Goal: Information Seeking & Learning: Learn about a topic

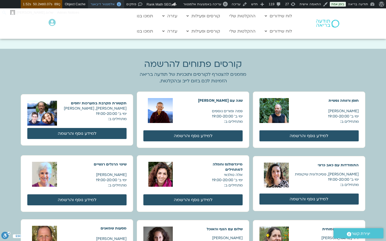
scroll to position [543, 0]
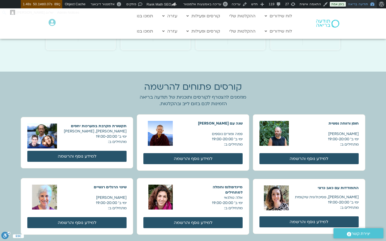
scroll to position [520, 0]
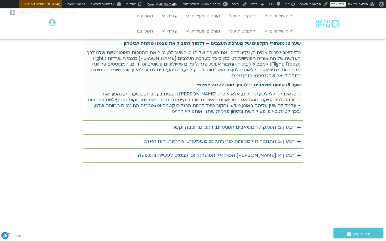
scroll to position [2021, 0]
click at [266, 137] on div "רבעון 3: התחברות למקורות כוח רחבים: משמעות, יצירתיות ורוח האדם" at bounding box center [218, 141] width 151 height 8
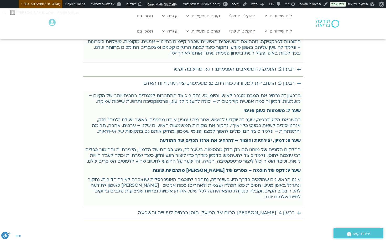
scroll to position [2087, 0]
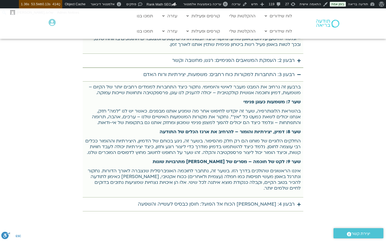
click at [285, 200] on div "רבעון 4: מן הכוח אל הפועל: חוסן כבסיס לעשייה והשפעה" at bounding box center [216, 204] width 157 height 8
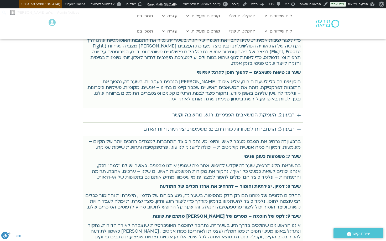
scroll to position [2026, 0]
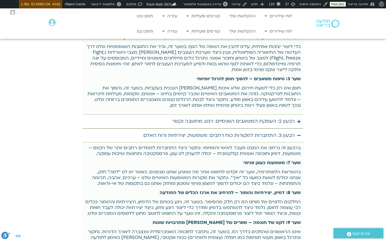
click at [273, 117] on div "רבעון 2: העמקת המשאבים הפנימיים: רגש, מחשבה וקשר" at bounding box center [233, 121] width 122 height 8
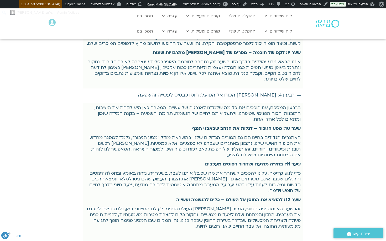
scroll to position [2330, 0]
